Goal: Complete application form: Fill out and submit a form for a specific purpose

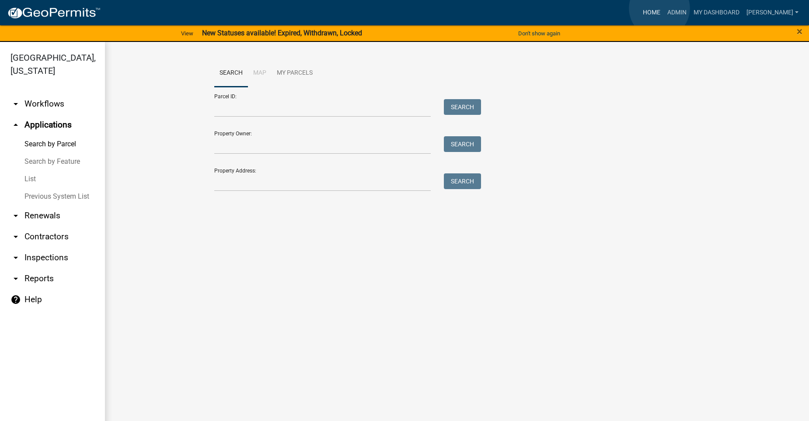
click at [659, 8] on link "Home" at bounding box center [651, 12] width 24 height 17
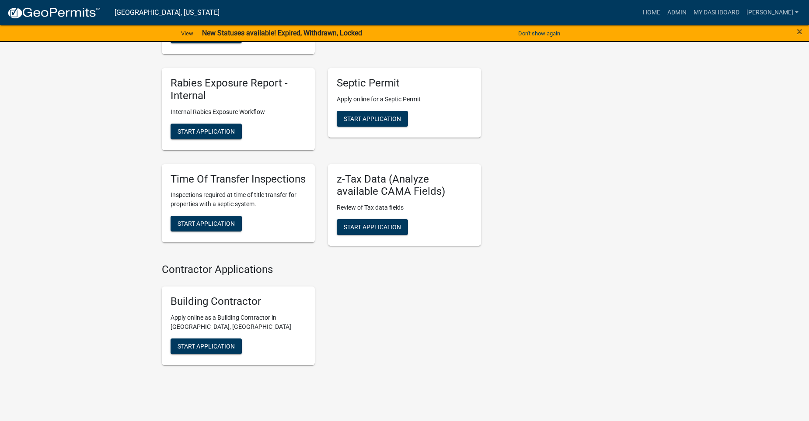
scroll to position [743, 0]
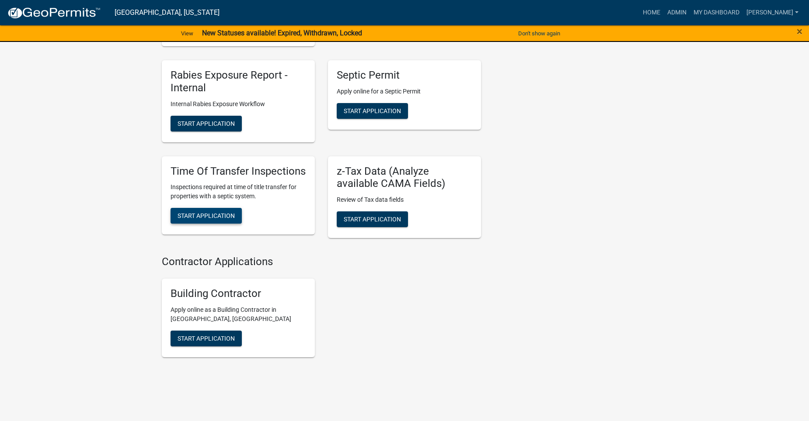
click at [197, 213] on span "Start Application" at bounding box center [206, 215] width 57 height 7
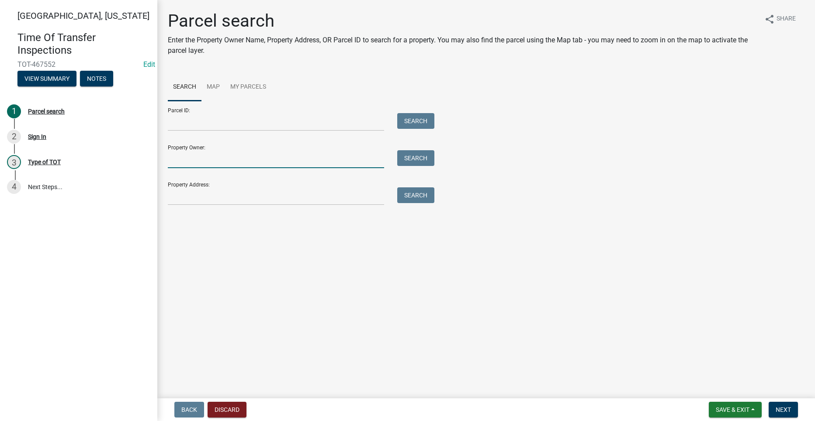
click at [211, 161] on input "Property Owner:" at bounding box center [276, 159] width 216 height 18
type input "H"
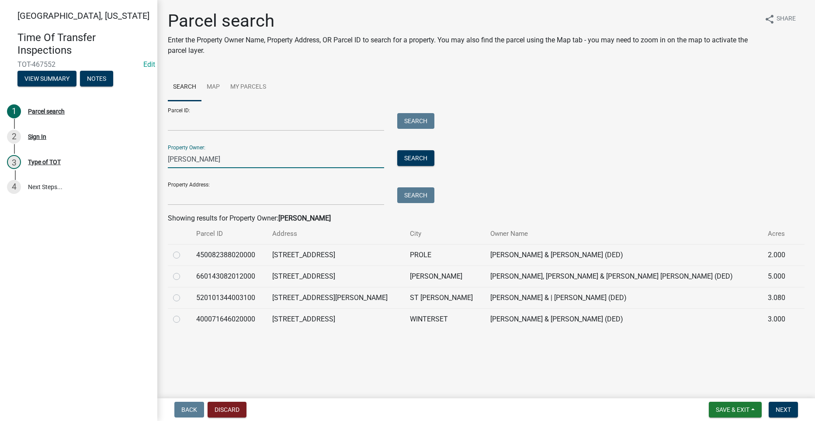
type input "[PERSON_NAME]"
click at [184, 293] on label at bounding box center [184, 293] width 0 height 0
click at [184, 298] on input "radio" at bounding box center [187, 296] width 6 height 6
radio input "true"
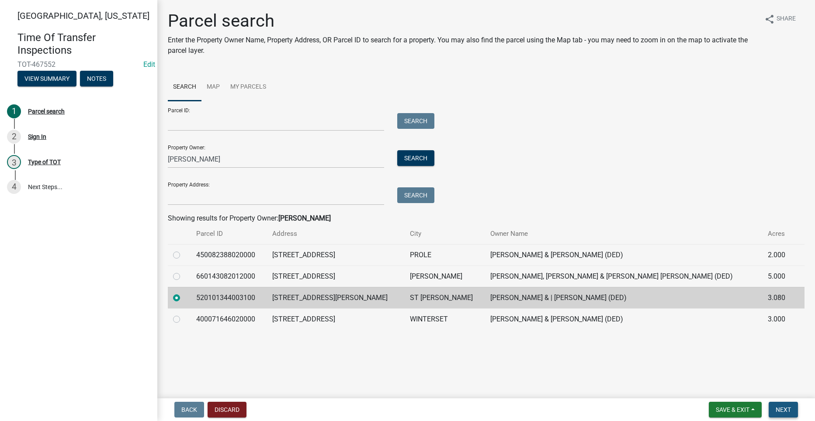
click at [783, 408] on span "Next" at bounding box center [783, 410] width 15 height 7
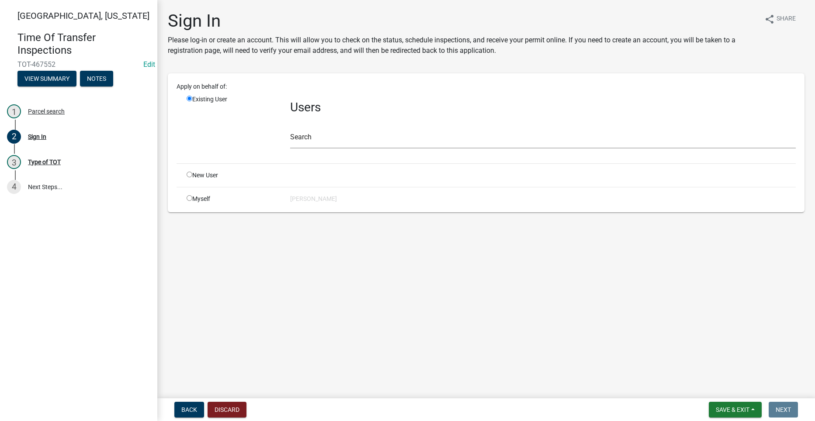
click at [188, 199] on input "radio" at bounding box center [190, 198] width 6 height 6
radio input "true"
radio input "false"
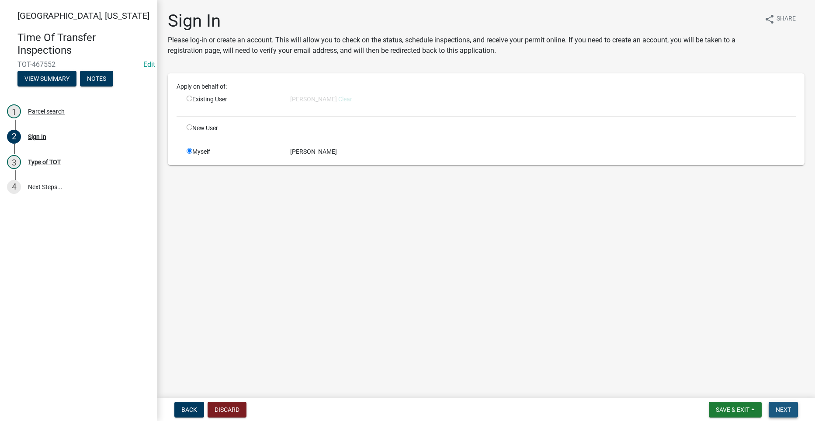
click at [786, 410] on span "Next" at bounding box center [783, 410] width 15 height 7
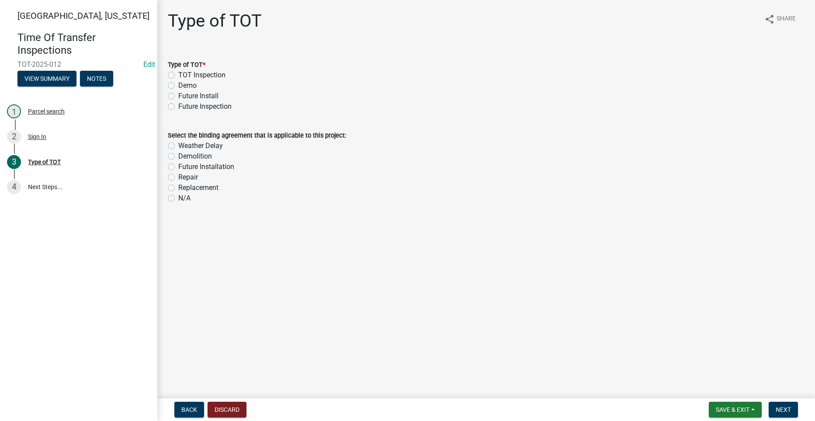
click at [178, 77] on label "TOT Inspection" at bounding box center [201, 75] width 47 height 10
click at [178, 76] on input "TOT Inspection" at bounding box center [181, 73] width 6 height 6
radio input "true"
click at [178, 199] on label "N/A" at bounding box center [184, 198] width 12 height 10
click at [178, 199] on input "N/A" at bounding box center [181, 196] width 6 height 6
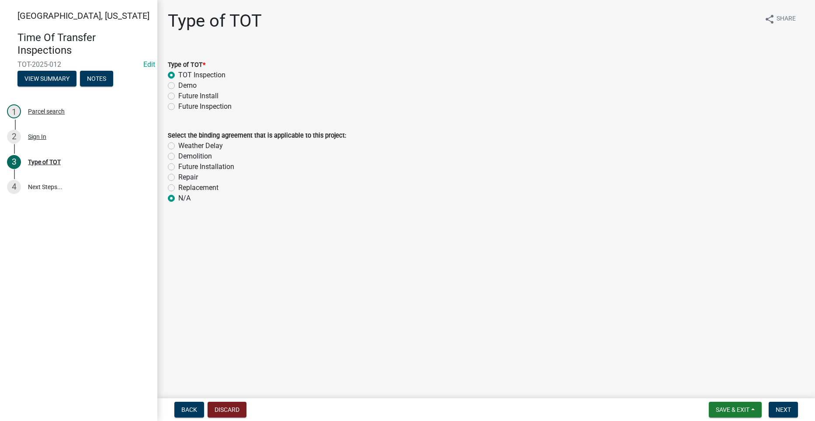
radio input "true"
click at [178, 197] on label "N/A" at bounding box center [184, 198] width 12 height 10
click at [178, 197] on input "N/A" at bounding box center [181, 196] width 6 height 6
click at [785, 408] on span "Next" at bounding box center [783, 410] width 15 height 7
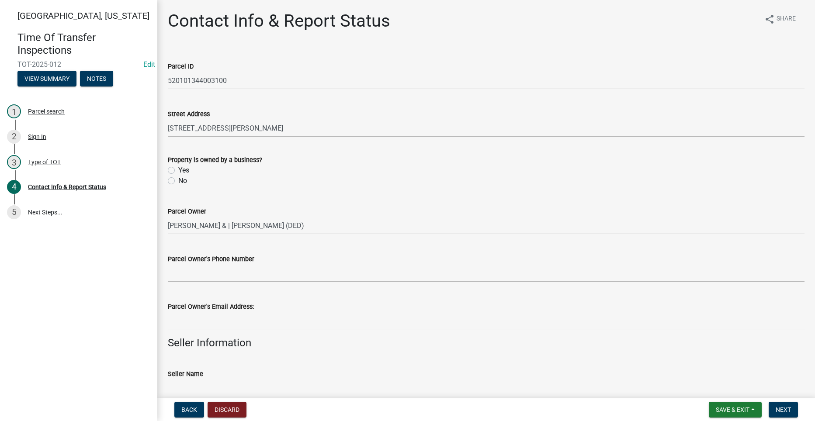
click at [178, 181] on label "No" at bounding box center [182, 181] width 9 height 10
click at [178, 181] on input "No" at bounding box center [181, 179] width 6 height 6
radio input "true"
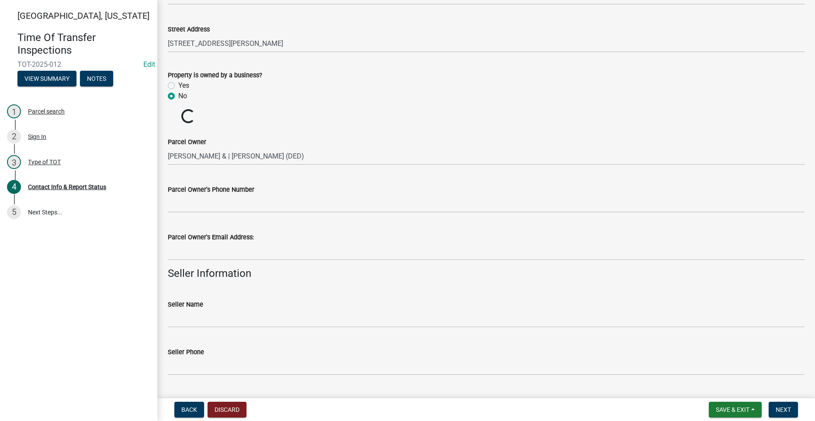
scroll to position [87, 0]
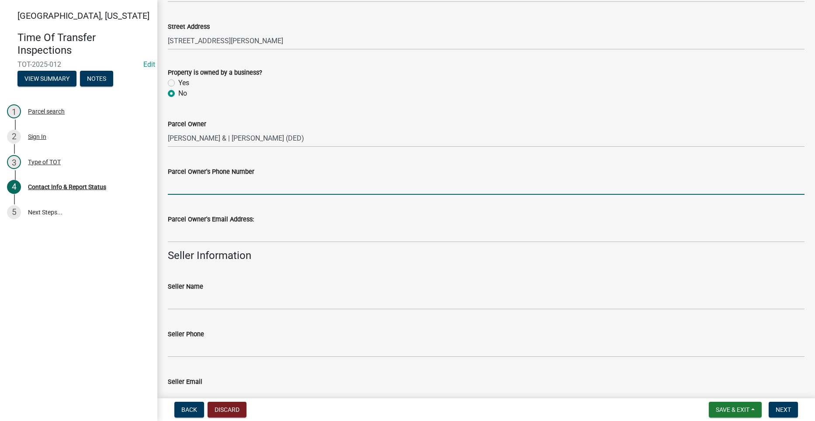
click at [208, 190] on input "Parcel Owner's Phone Number" at bounding box center [486, 186] width 637 height 18
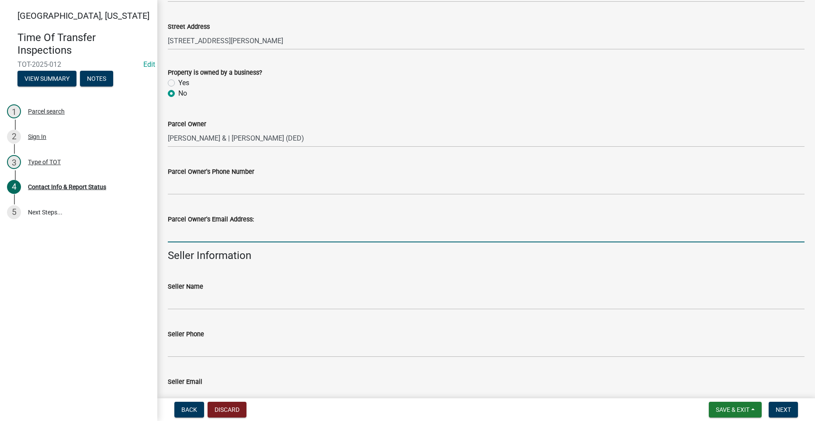
click at [235, 238] on input "Parcel Owner's Email Address:" at bounding box center [486, 234] width 637 height 18
paste input "[EMAIL_ADDRESS][DOMAIN_NAME]"
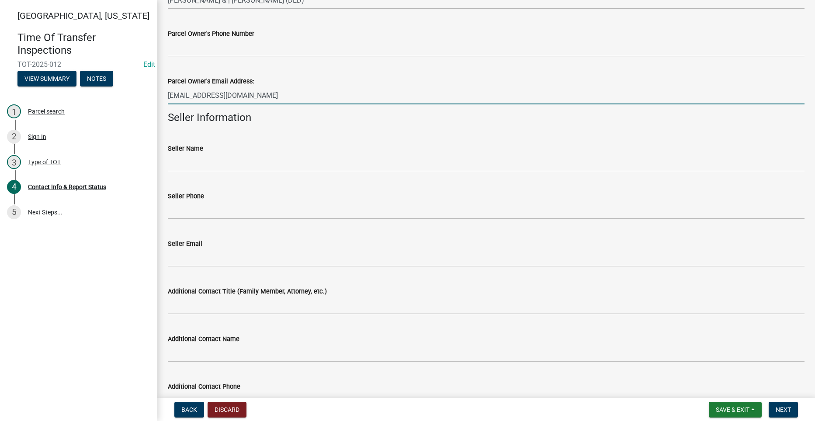
scroll to position [219, 0]
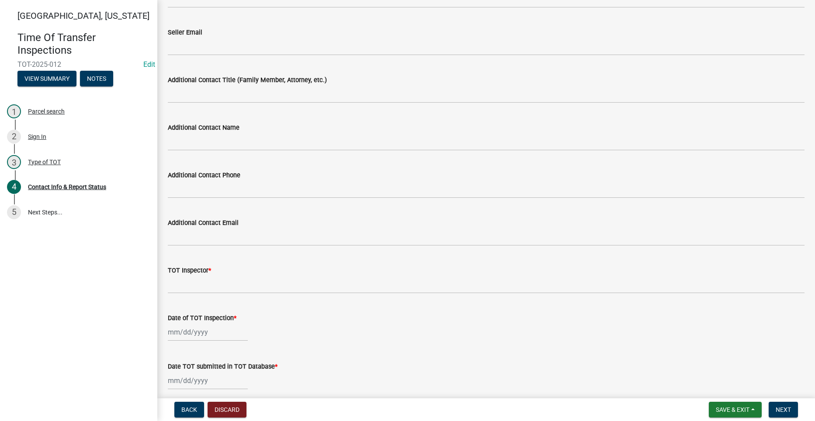
type input "[EMAIL_ADDRESS][DOMAIN_NAME]"
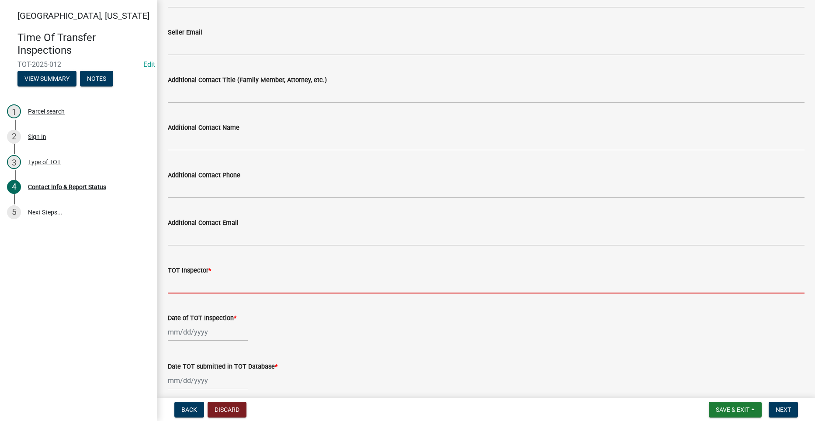
click at [211, 284] on input "TOT Inspector *" at bounding box center [486, 285] width 637 height 18
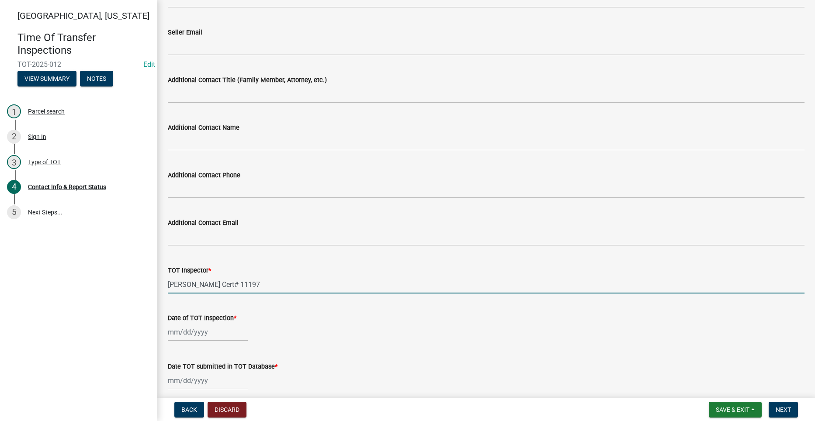
type input "[PERSON_NAME] Cert# 11197"
click at [188, 331] on div at bounding box center [208, 333] width 80 height 18
select select "8"
select select "2025"
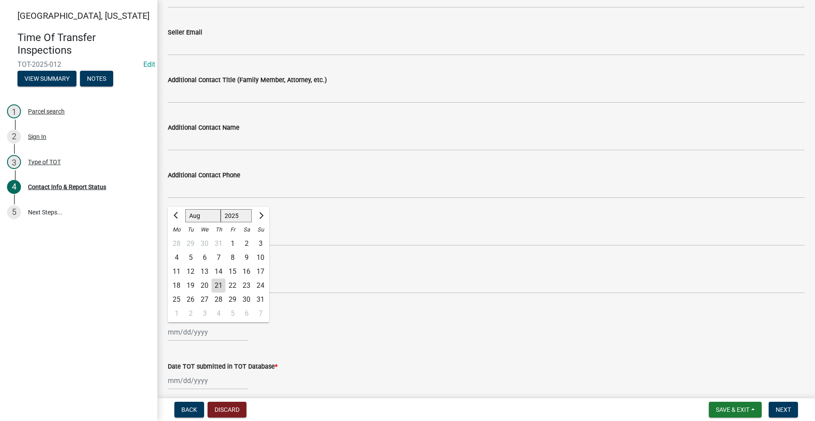
click at [205, 284] on div "20" at bounding box center [205, 286] width 14 height 14
type input "[DATE]"
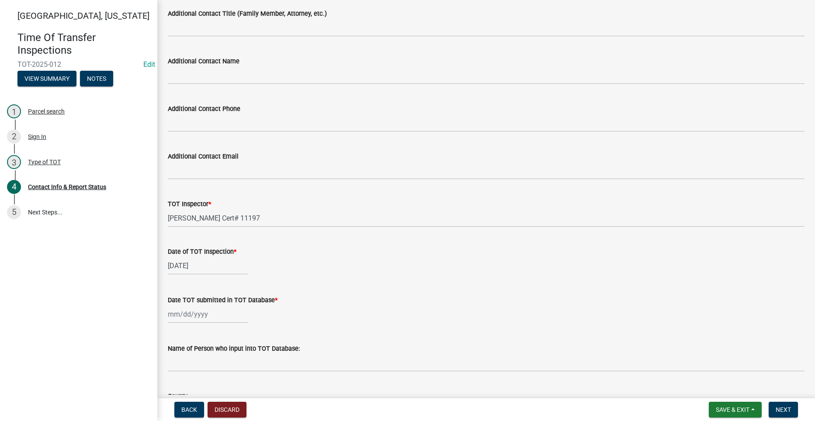
scroll to position [535, 0]
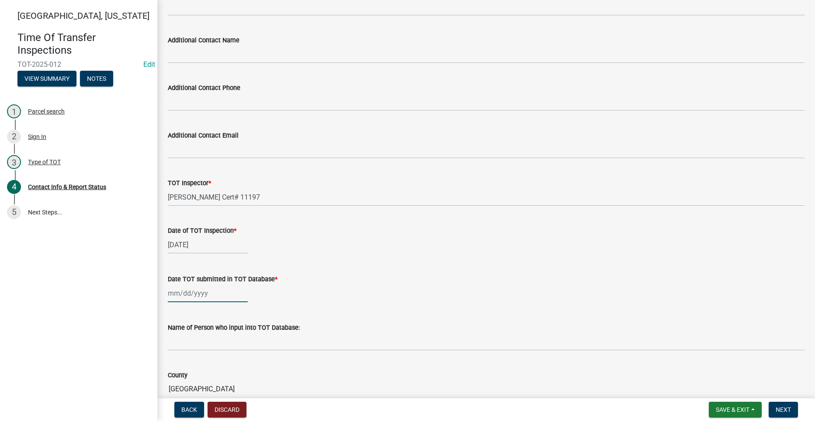
click at [188, 294] on div at bounding box center [208, 294] width 80 height 18
select select "8"
select select "2025"
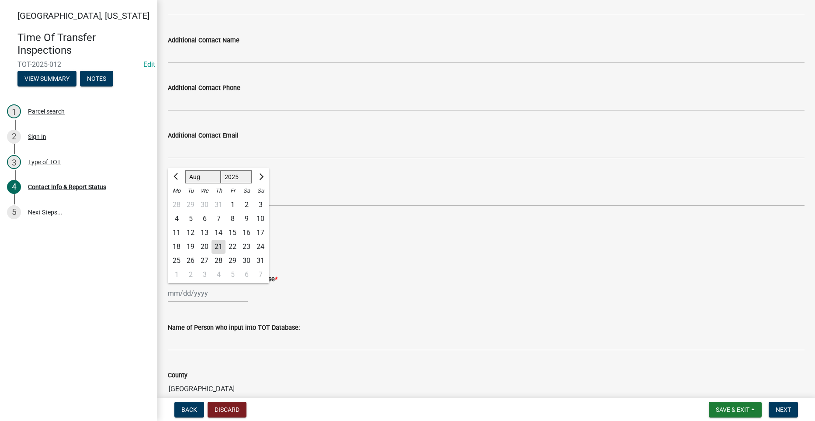
click at [221, 248] on div "21" at bounding box center [219, 247] width 14 height 14
type input "[DATE]"
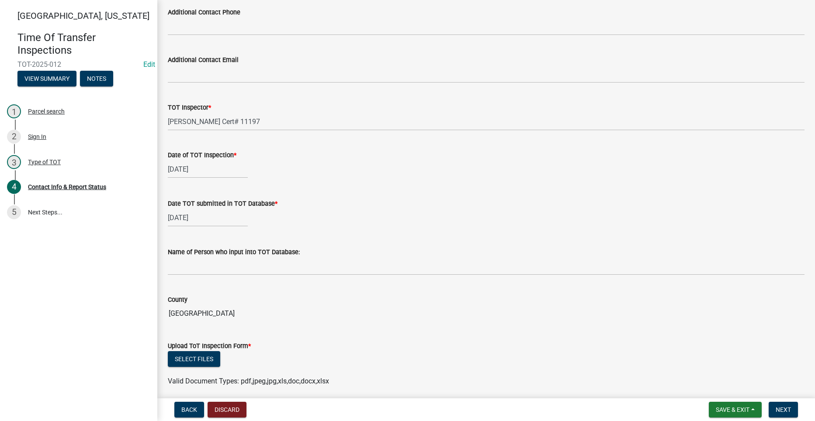
scroll to position [623, 0]
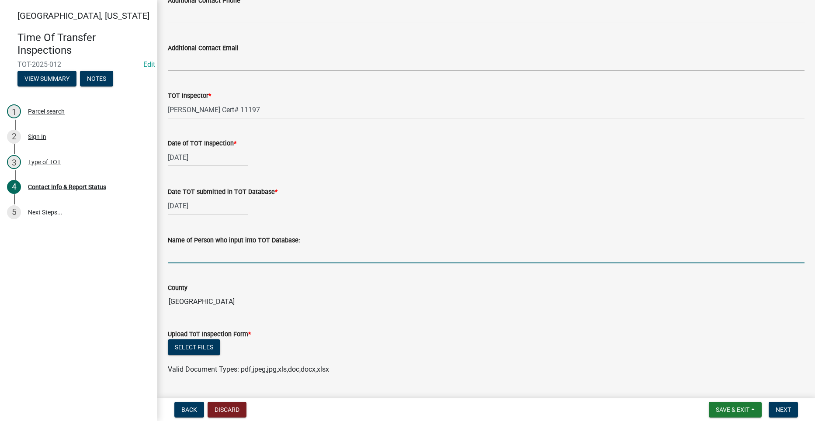
click at [276, 254] on input "Name of Person who input into TOT Database:" at bounding box center [486, 255] width 637 height 18
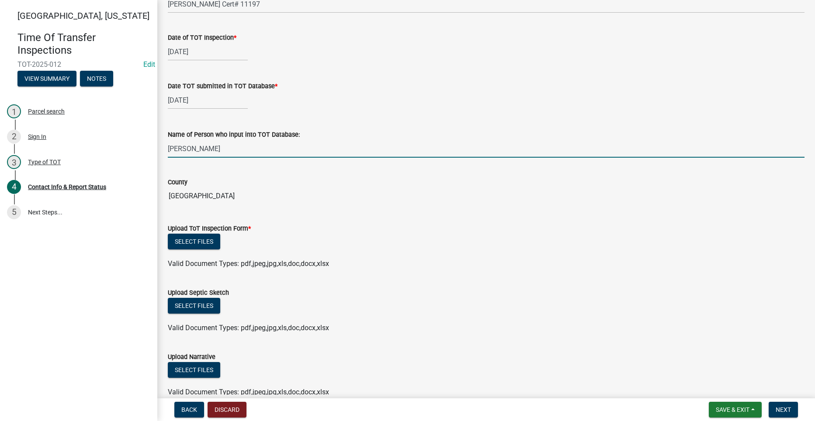
scroll to position [754, 0]
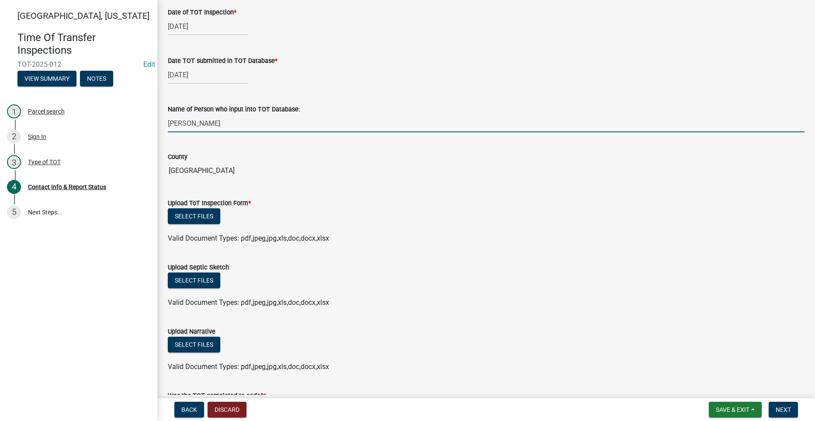
type input "[PERSON_NAME]"
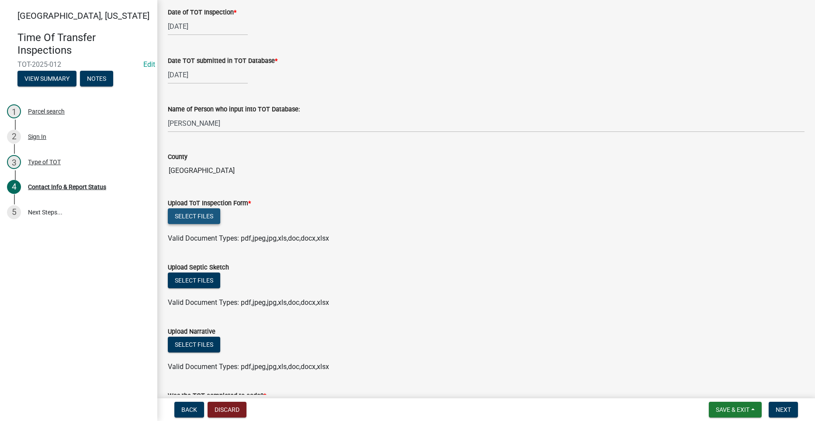
click at [188, 217] on button "Select files" at bounding box center [194, 217] width 52 height 16
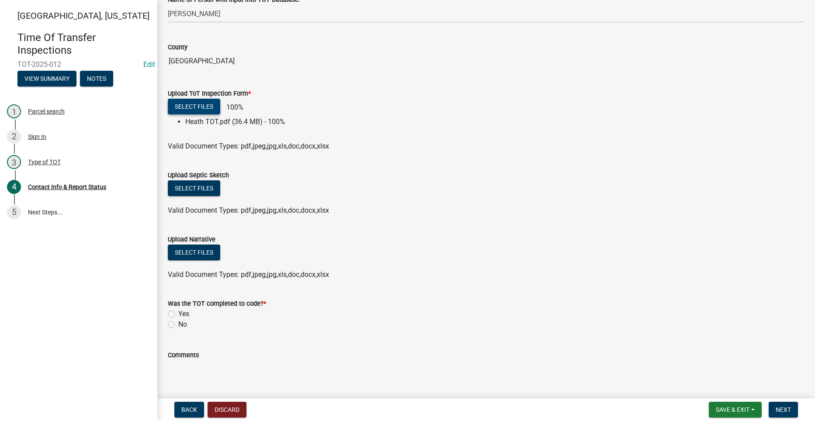
scroll to position [911, 0]
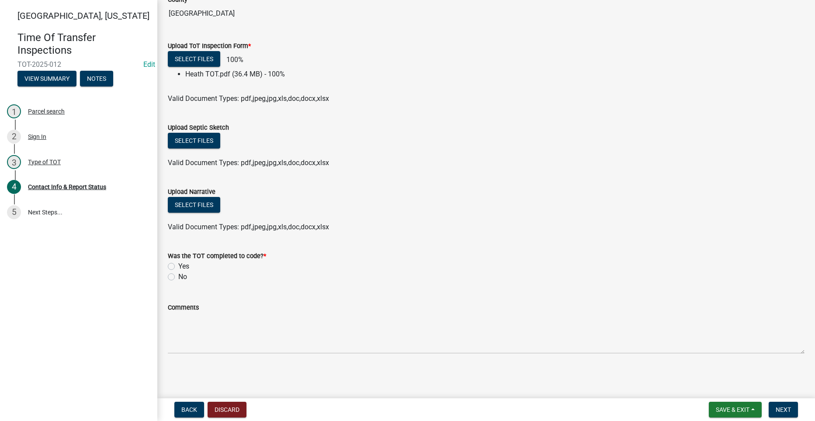
click at [150, 261] on div "[GEOGRAPHIC_DATA], [US_STATE] Time Of Transfer Inspections TOT-2025-012 Edit Vi…" at bounding box center [78, 210] width 157 height 421
click at [178, 265] on label "Yes" at bounding box center [183, 266] width 11 height 10
click at [178, 265] on input "Yes" at bounding box center [181, 264] width 6 height 6
radio input "true"
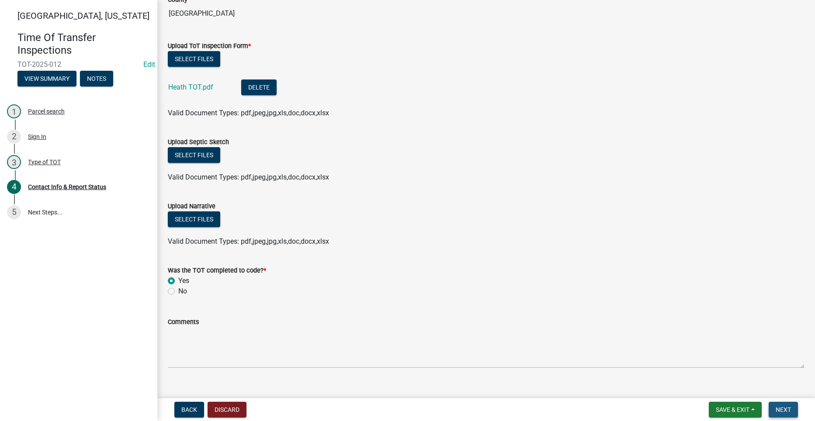
click at [793, 408] on button "Next" at bounding box center [783, 410] width 29 height 16
click at [780, 409] on span "Next" at bounding box center [783, 410] width 15 height 7
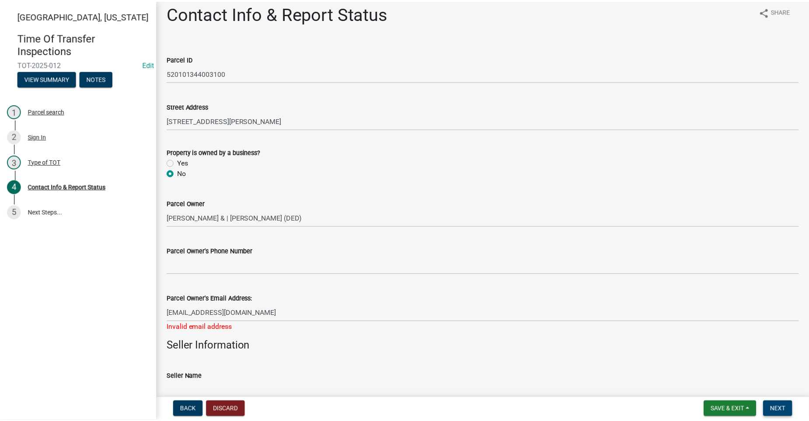
scroll to position [0, 0]
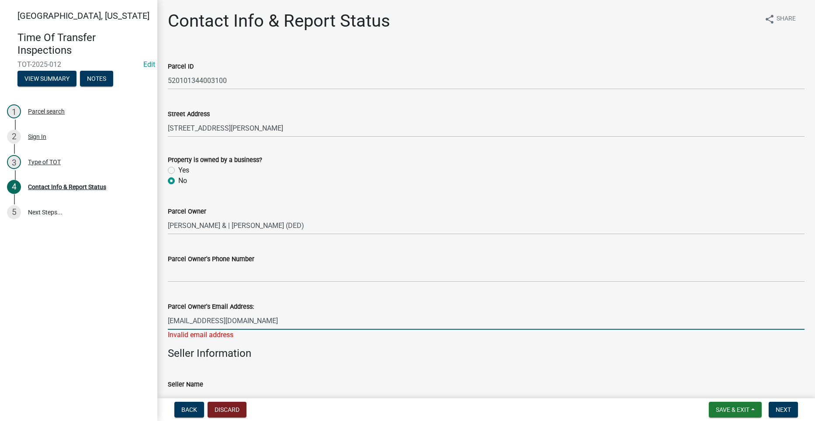
drag, startPoint x: 170, startPoint y: 320, endPoint x: 176, endPoint y: 320, distance: 5.7
click at [170, 320] on input "[EMAIL_ADDRESS][DOMAIN_NAME]" at bounding box center [486, 321] width 637 height 18
type input "[EMAIL_ADDRESS][DOMAIN_NAME]"
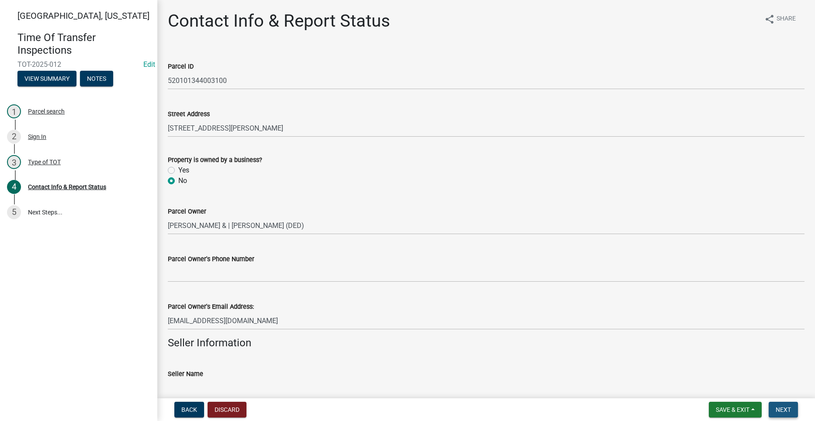
click at [790, 408] on span "Next" at bounding box center [783, 410] width 15 height 7
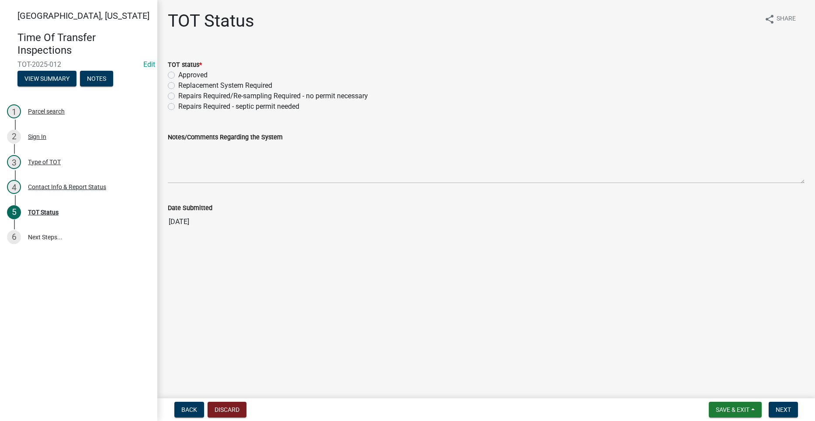
click at [178, 74] on label "Approved" at bounding box center [192, 75] width 29 height 10
click at [178, 74] on input "Approved" at bounding box center [181, 73] width 6 height 6
radio input "true"
click at [784, 411] on span "Next" at bounding box center [783, 410] width 15 height 7
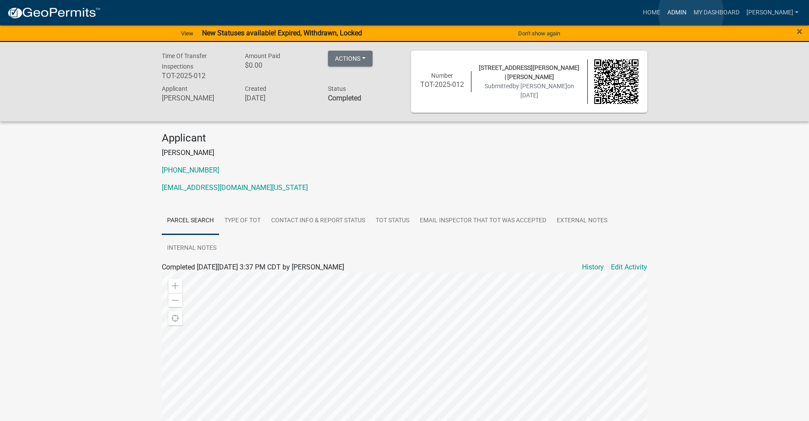
click at [690, 13] on link "Admin" at bounding box center [677, 12] width 26 height 17
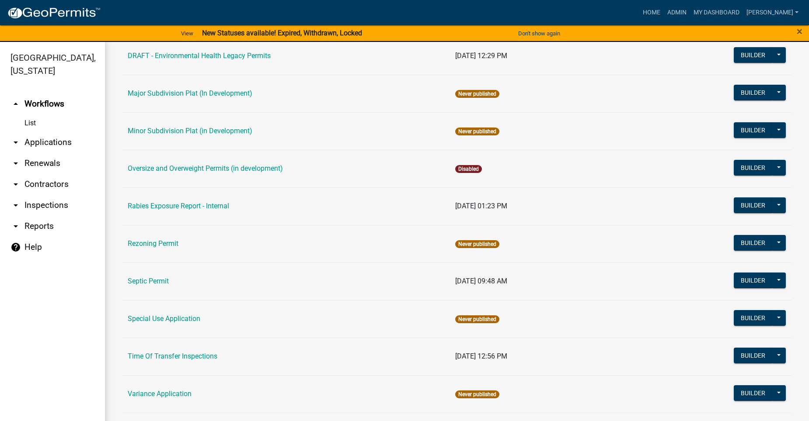
scroll to position [394, 0]
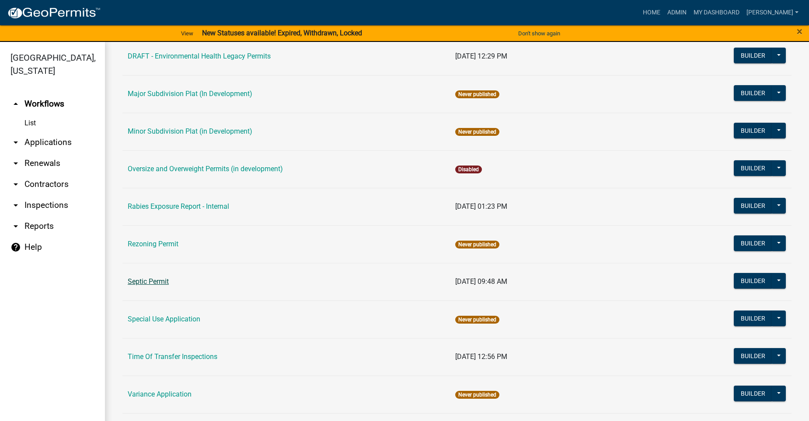
click at [155, 284] on link "Septic Permit" at bounding box center [148, 282] width 41 height 8
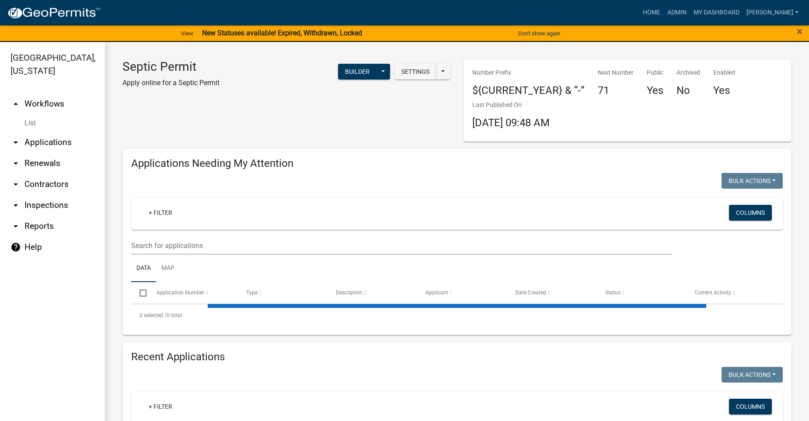
select select "2: 50"
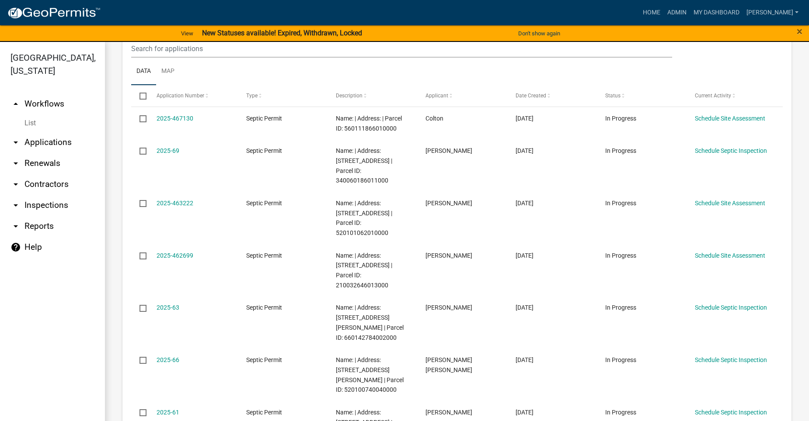
scroll to position [44, 0]
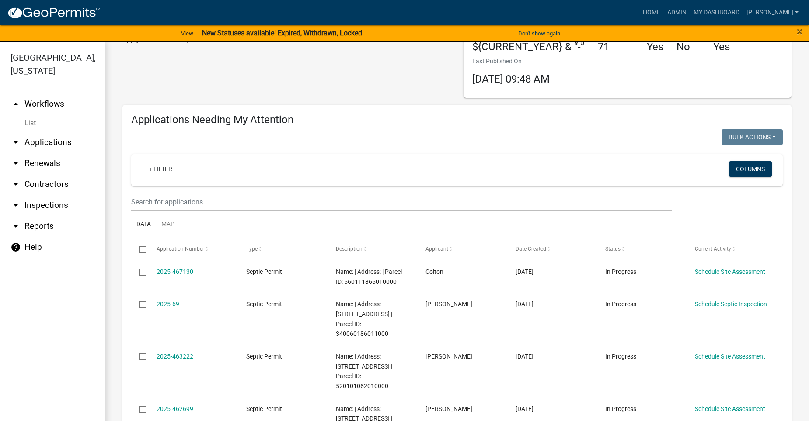
click at [55, 132] on link "arrow_drop_down Applications" at bounding box center [52, 142] width 105 height 21
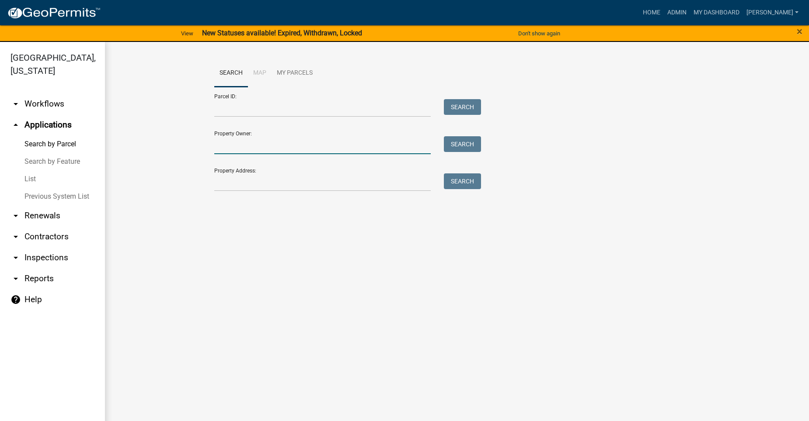
click at [245, 148] on input "Property Owner:" at bounding box center [322, 145] width 216 height 18
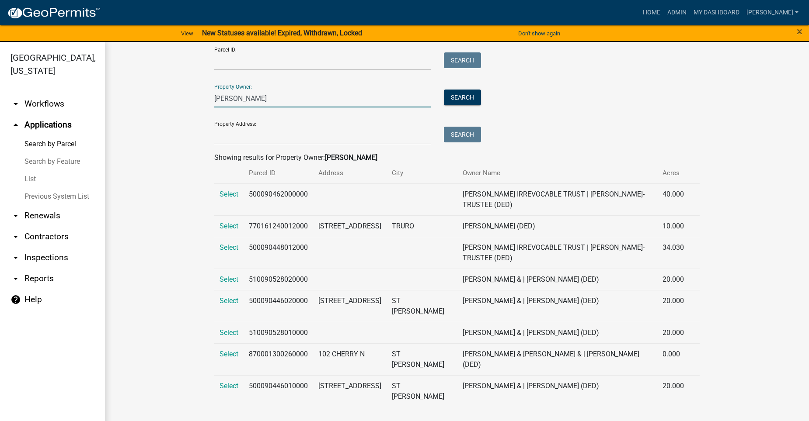
scroll to position [57, 0]
type input "[PERSON_NAME]"
click at [219, 298] on span "Select" at bounding box center [228, 301] width 19 height 8
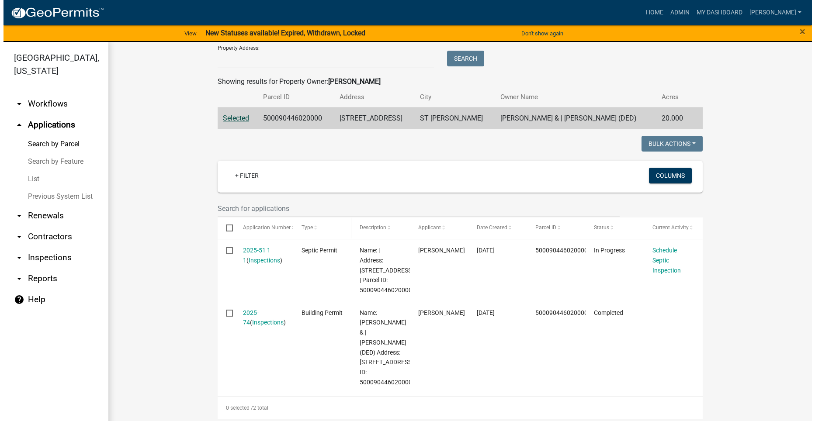
scroll to position [145, 0]
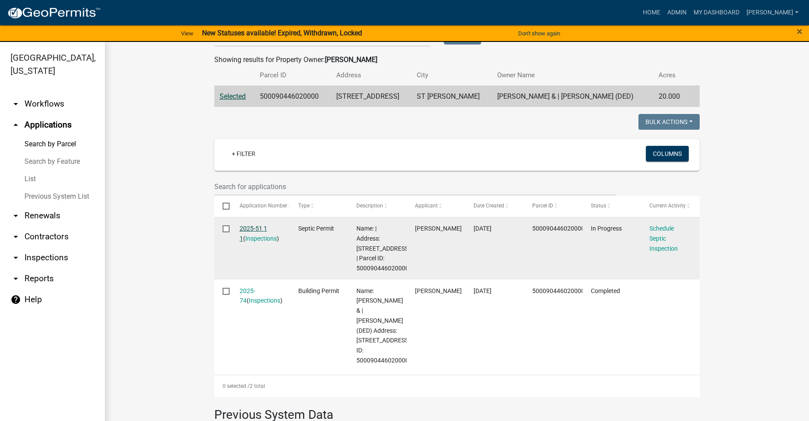
click at [254, 226] on link "2025-51 1 1" at bounding box center [254, 233] width 28 height 17
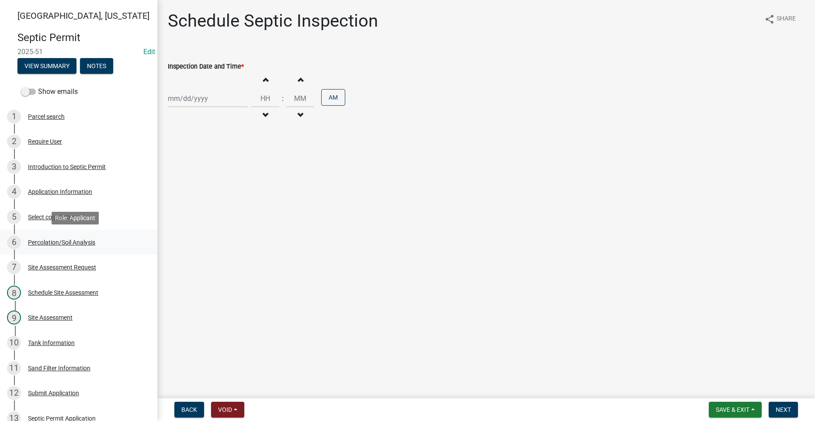
click at [78, 241] on div "Percolation/Soil Analysis" at bounding box center [61, 243] width 67 height 6
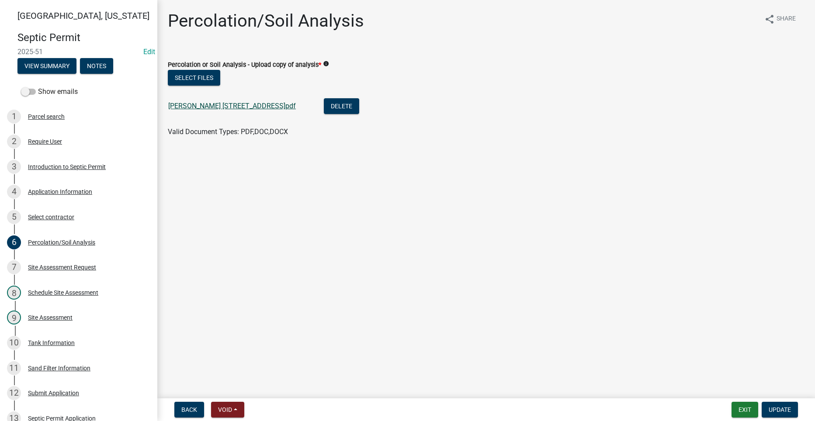
click at [192, 107] on link "[PERSON_NAME] [STREET_ADDRESS]pdf" at bounding box center [232, 106] width 128 height 8
